Goal: Find specific page/section: Find specific page/section

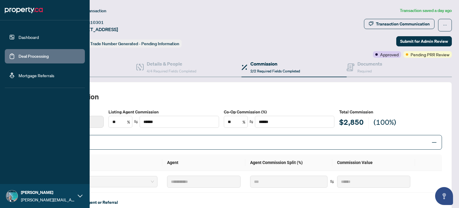
click at [29, 37] on link "Dashboard" at bounding box center [29, 36] width 20 height 5
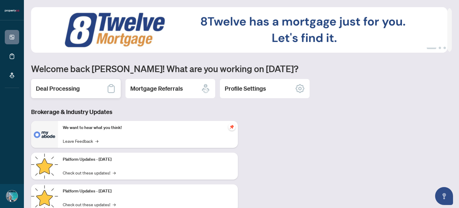
click at [80, 88] on div "Deal Processing" at bounding box center [76, 88] width 90 height 19
